Goal: Information Seeking & Learning: Learn about a topic

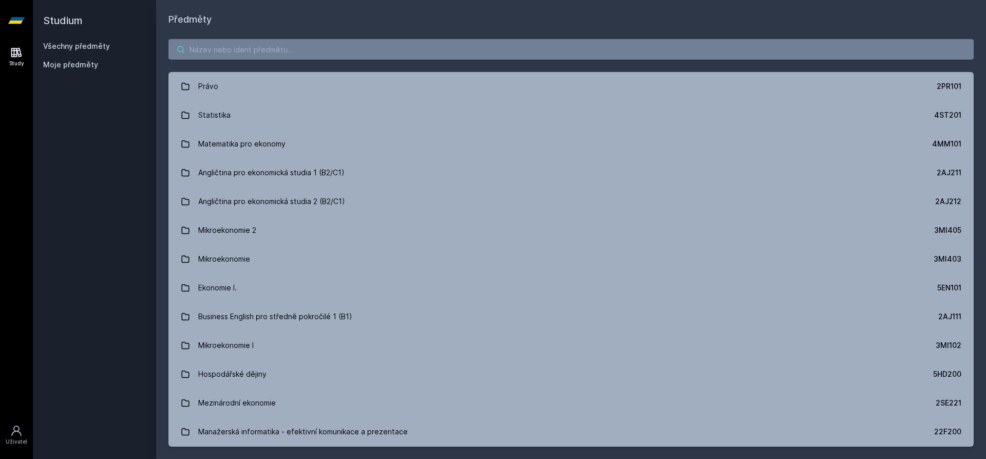
click at [279, 46] on input "search" at bounding box center [570, 49] width 805 height 21
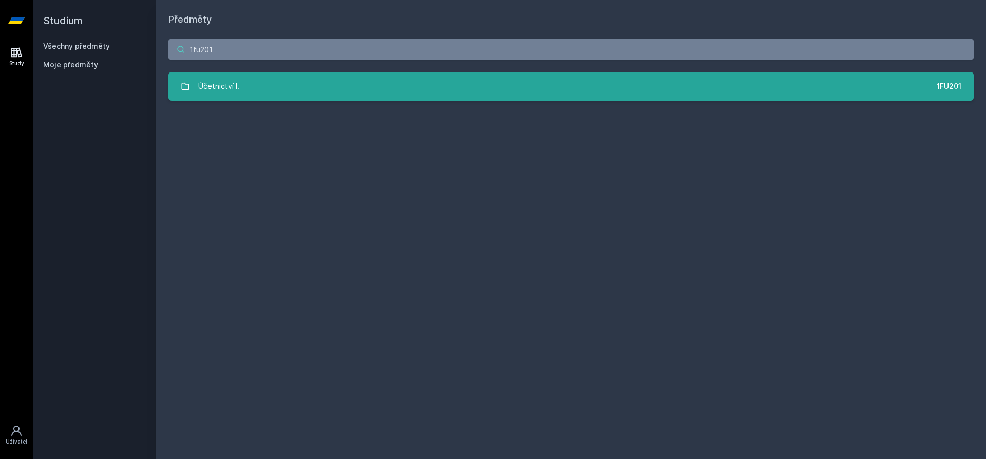
type input "1fu201"
click at [309, 92] on link "Účetnictví I. 1FU201" at bounding box center [570, 86] width 805 height 29
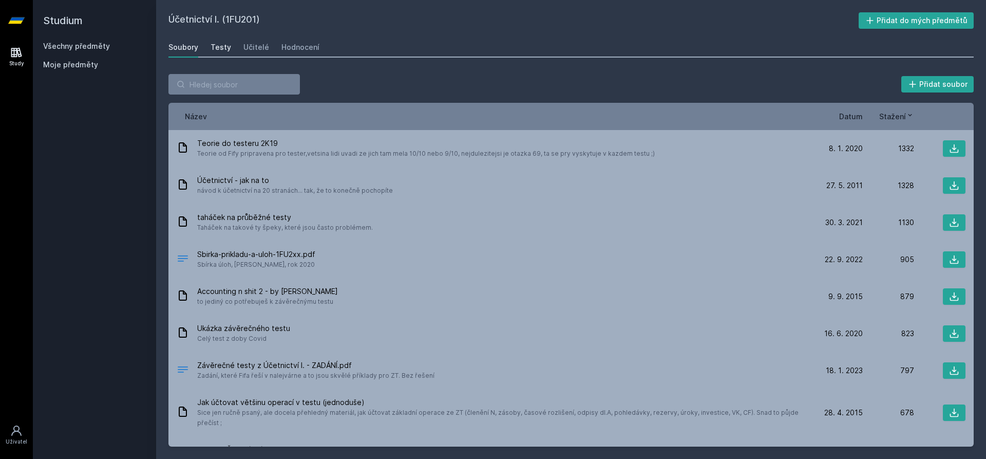
click at [220, 51] on div "Testy" at bounding box center [221, 47] width 21 height 10
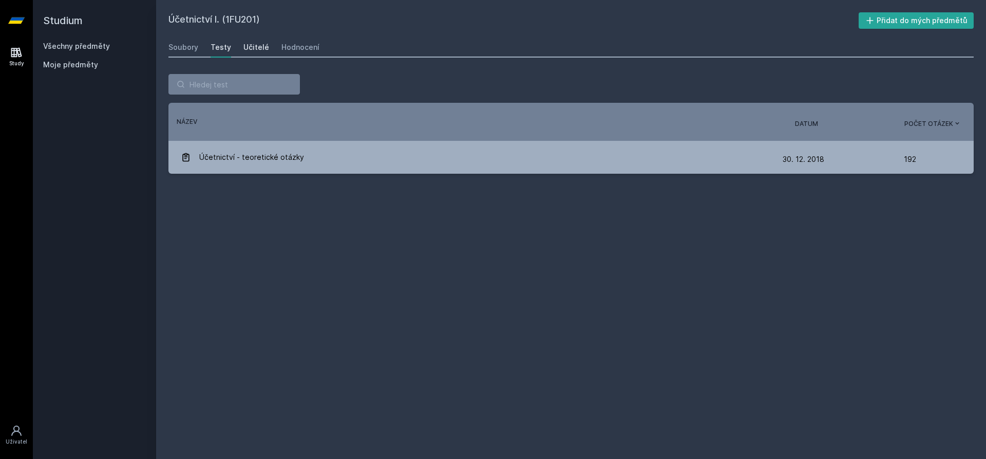
click at [245, 43] on div "Učitelé" at bounding box center [256, 47] width 26 height 10
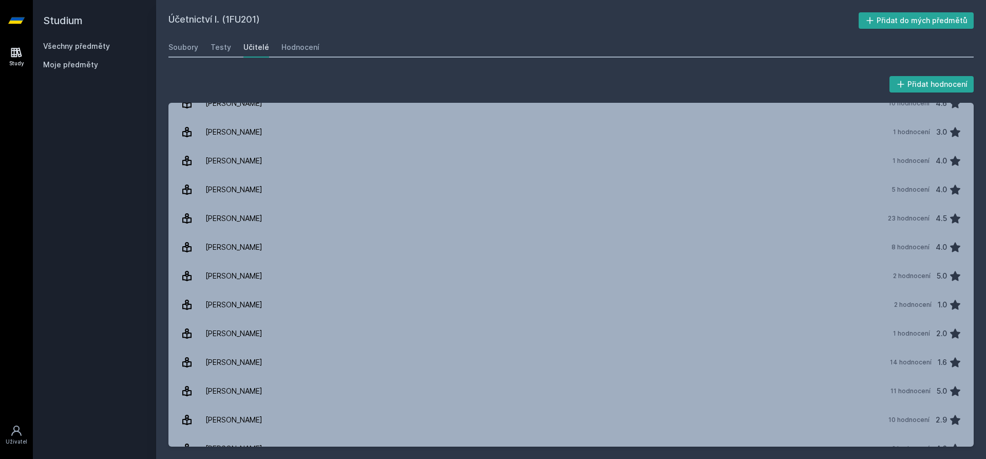
scroll to position [1756, 0]
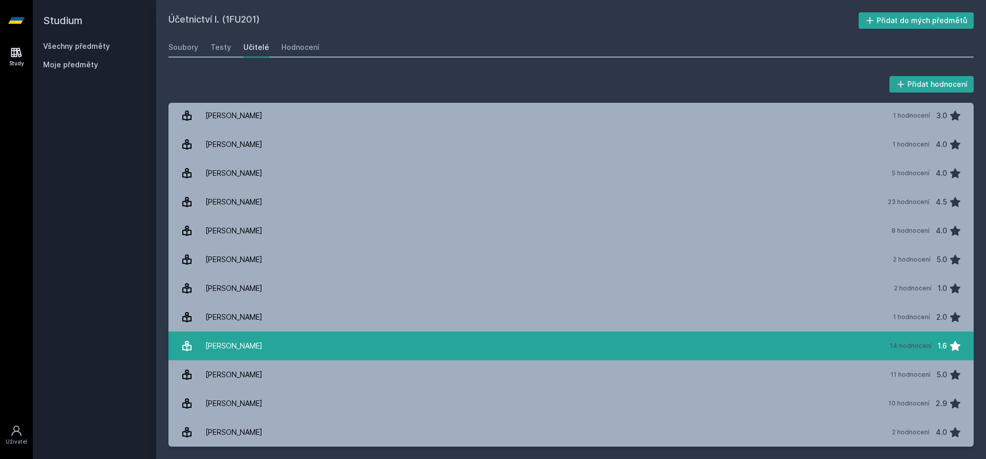
click at [269, 351] on link "[PERSON_NAME] 14 hodnocení 1.6" at bounding box center [570, 345] width 805 height 29
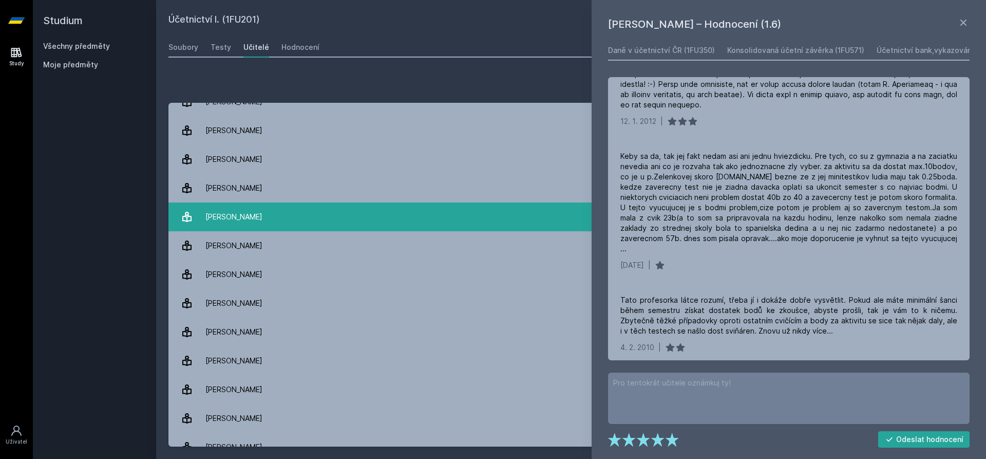
scroll to position [1694, 0]
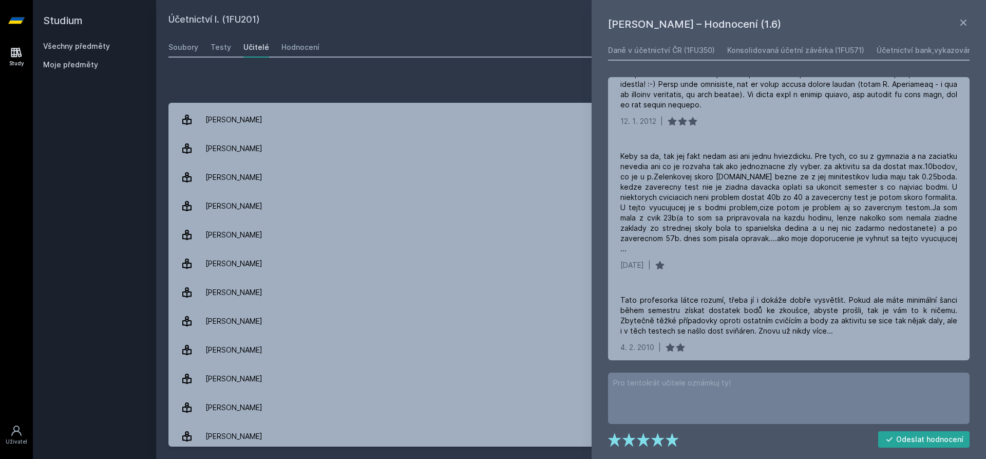
click at [139, 207] on div "Studium Všechny předměty Moje předměty" at bounding box center [94, 229] width 123 height 459
click at [216, 45] on div "Testy" at bounding box center [221, 47] width 21 height 10
